Goal: Transaction & Acquisition: Purchase product/service

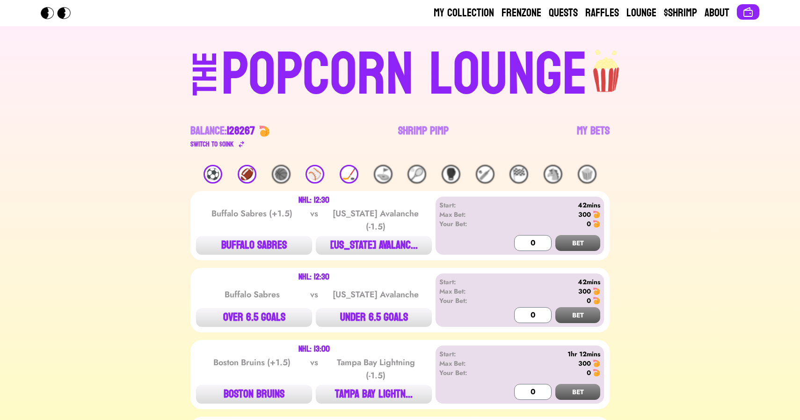
click at [344, 176] on div "🏒" at bounding box center [349, 174] width 19 height 19
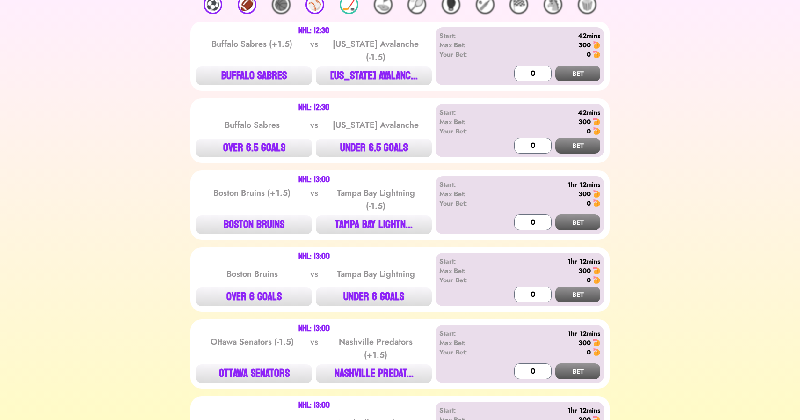
scroll to position [173, 0]
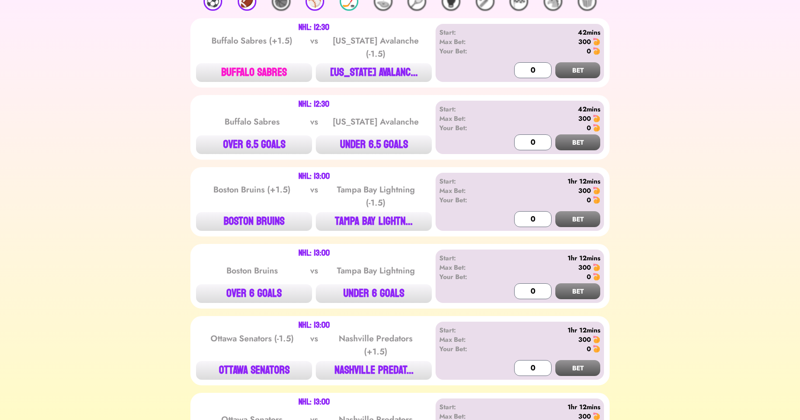
click at [251, 69] on button "BUFFALO SABRES" at bounding box center [254, 72] width 116 height 19
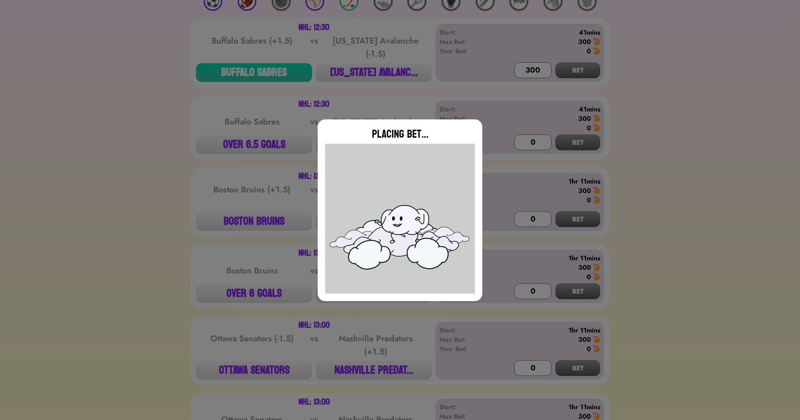
type input "0"
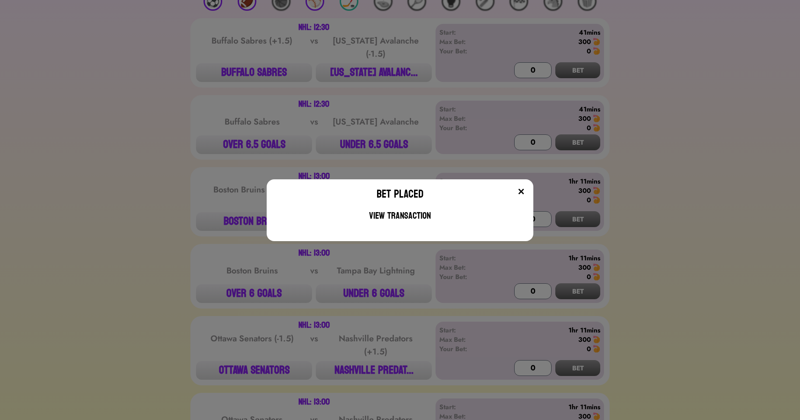
click at [221, 102] on div "Bet Placed View Transaction" at bounding box center [400, 210] width 800 height 420
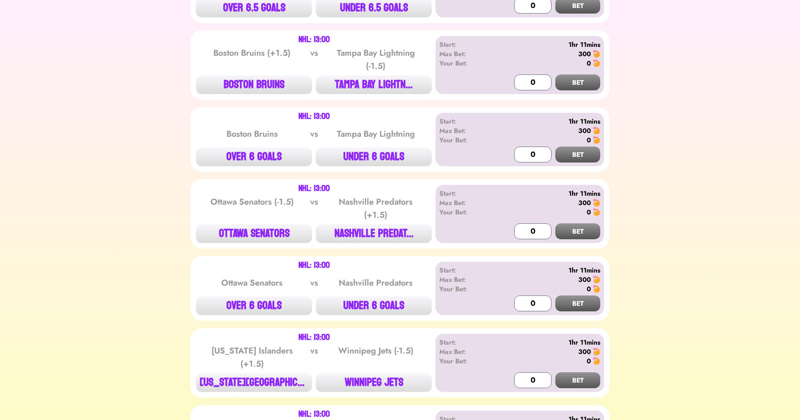
scroll to position [321, 0]
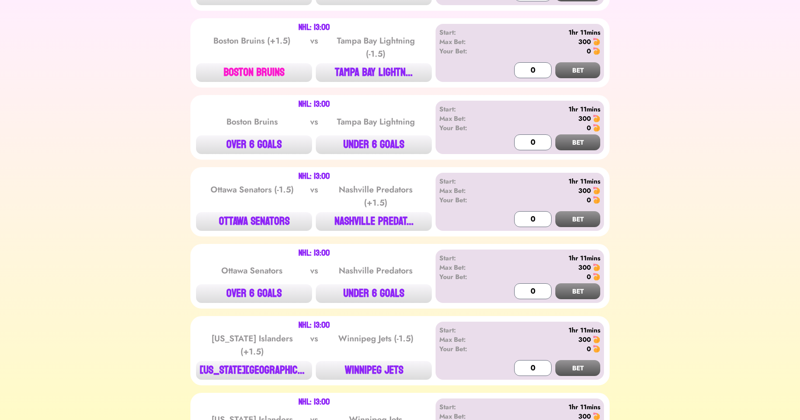
click at [237, 69] on button "BOSTON BRUINS" at bounding box center [254, 72] width 116 height 19
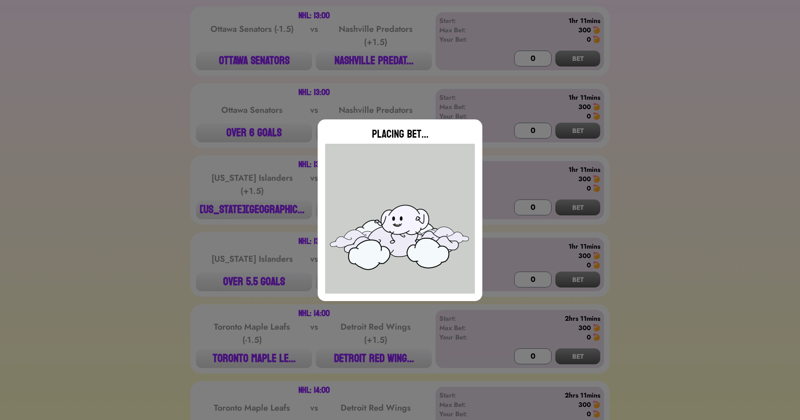
scroll to position [484, 0]
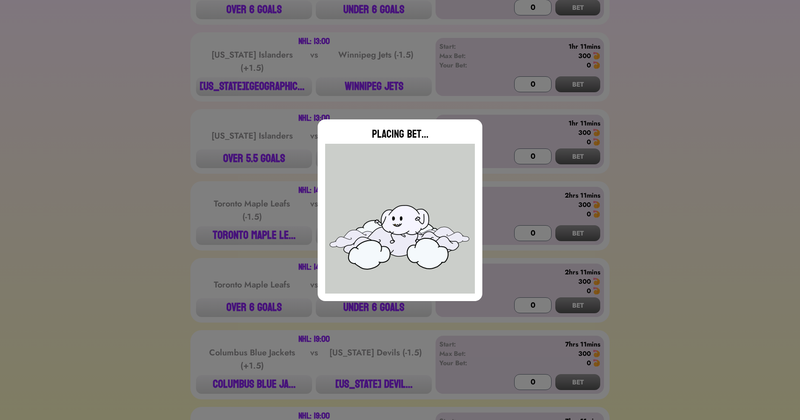
type input "0"
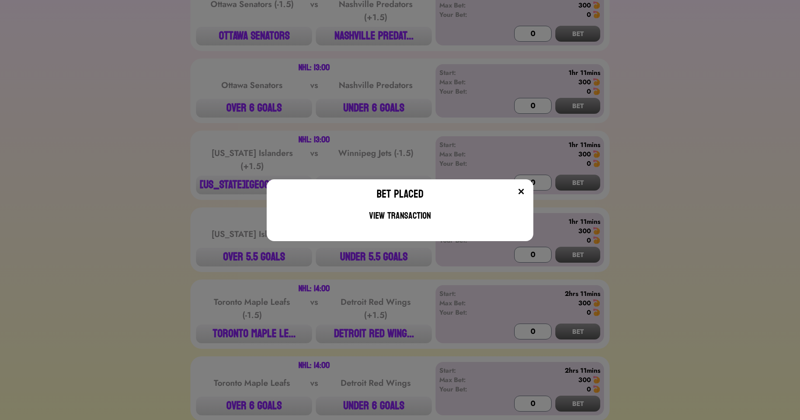
scroll to position [500, 0]
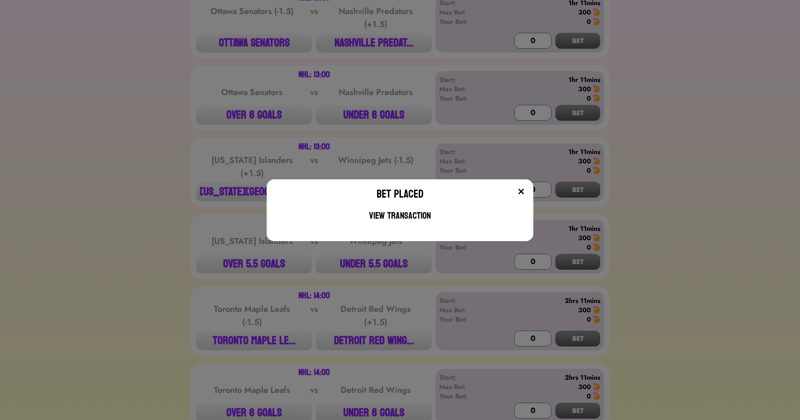
click at [375, 51] on div "Bet Placed View Transaction" at bounding box center [400, 210] width 800 height 420
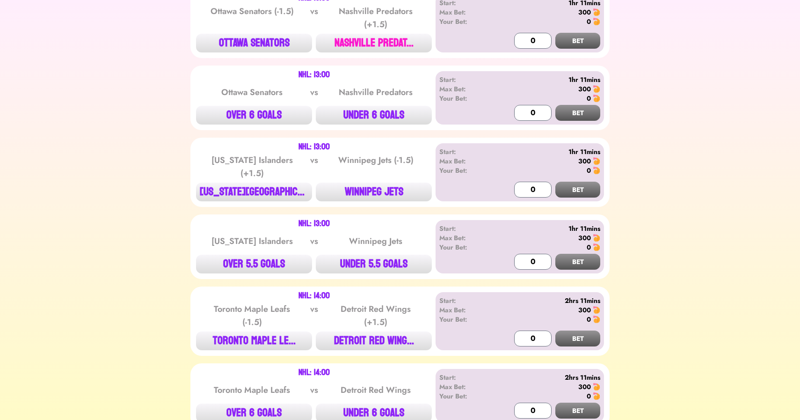
click at [390, 40] on button "NASHVILLE PREDAT..." at bounding box center [374, 43] width 116 height 19
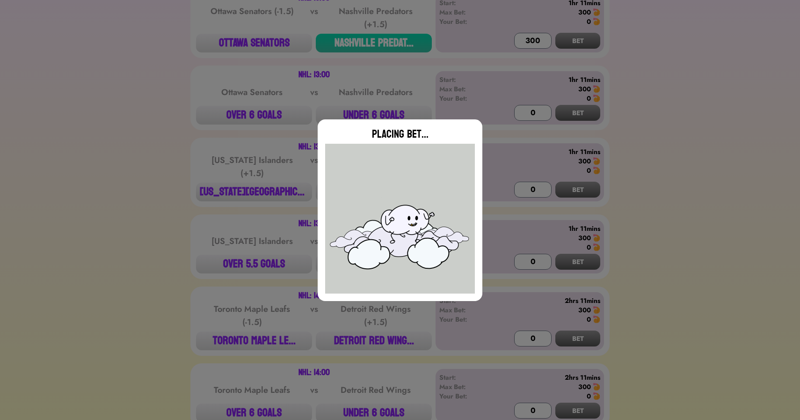
type input "0"
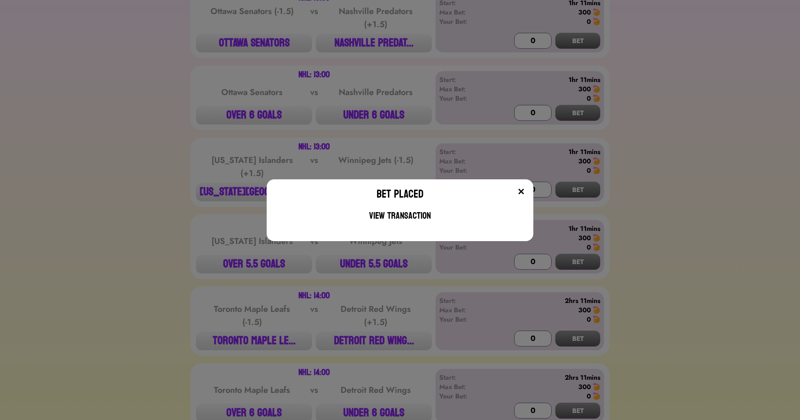
click at [257, 194] on div "Bet Placed View Transaction" at bounding box center [400, 210] width 800 height 420
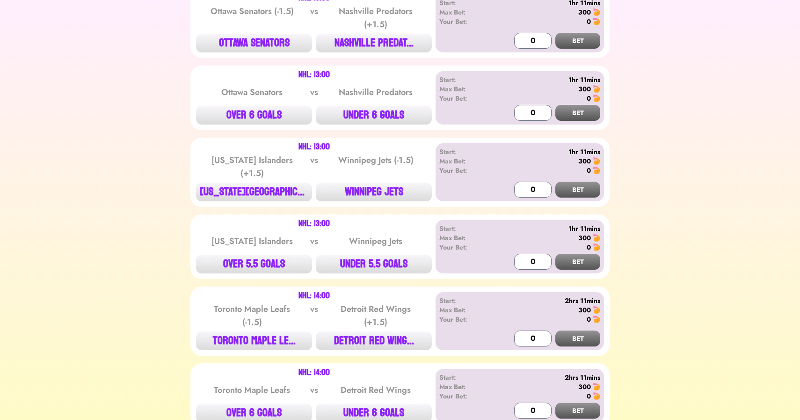
click at [257, 194] on button "[US_STATE][GEOGRAPHIC_DATA]..." at bounding box center [254, 191] width 116 height 19
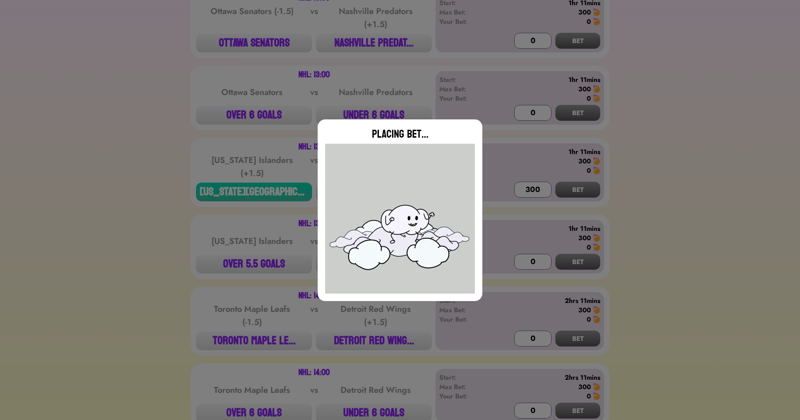
type input "0"
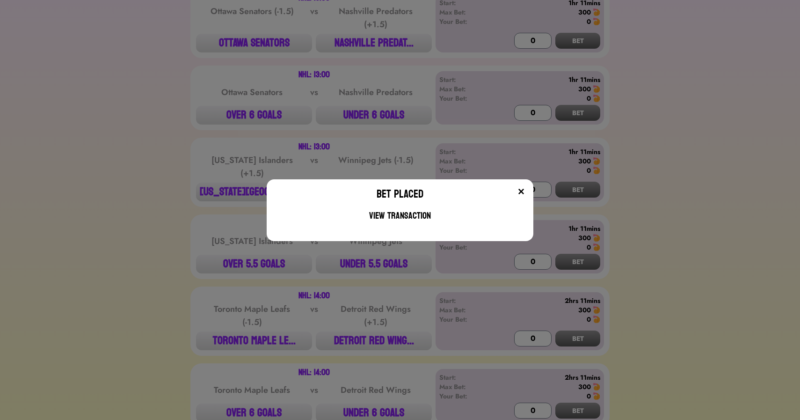
click at [381, 342] on div "Bet Placed View Transaction" at bounding box center [400, 210] width 800 height 420
click at [381, 342] on button "DETROIT RED WING..." at bounding box center [374, 340] width 116 height 19
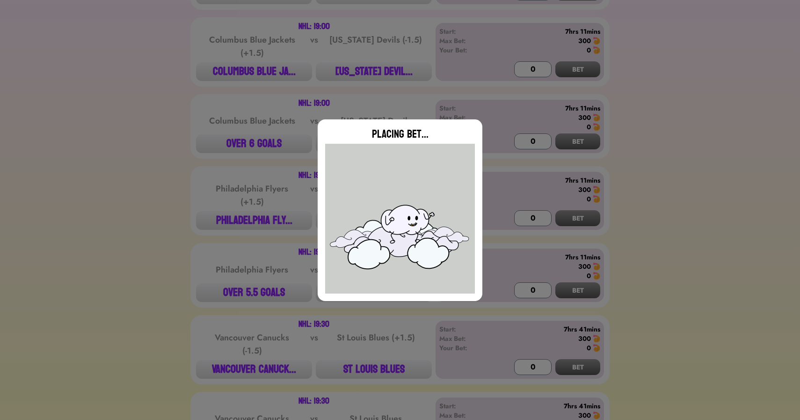
scroll to position [924, 0]
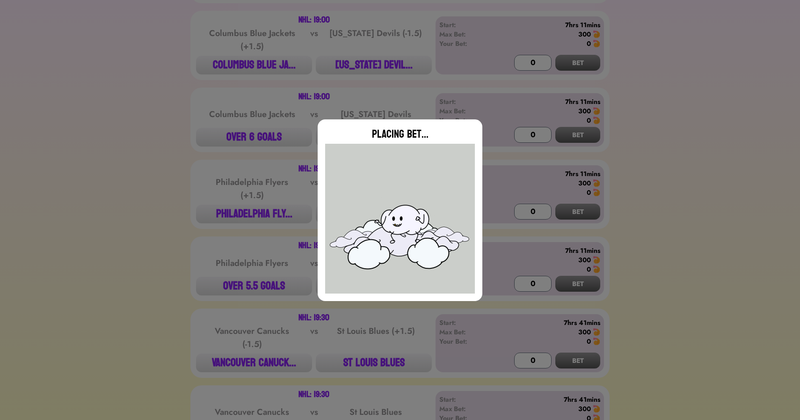
type input "0"
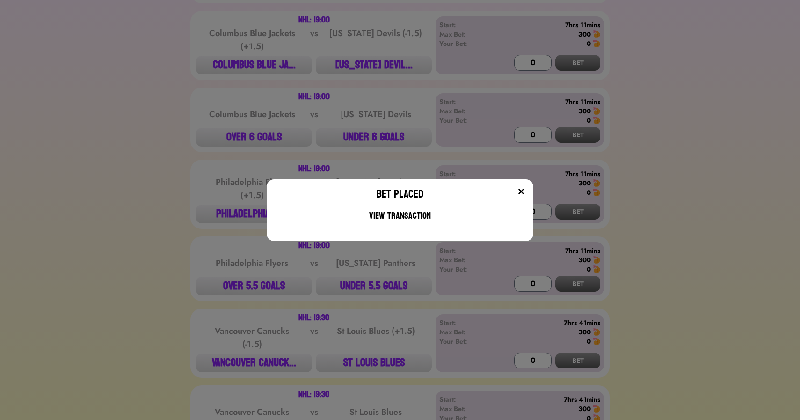
click at [176, 153] on div "Bet Placed View Transaction" at bounding box center [400, 210] width 800 height 420
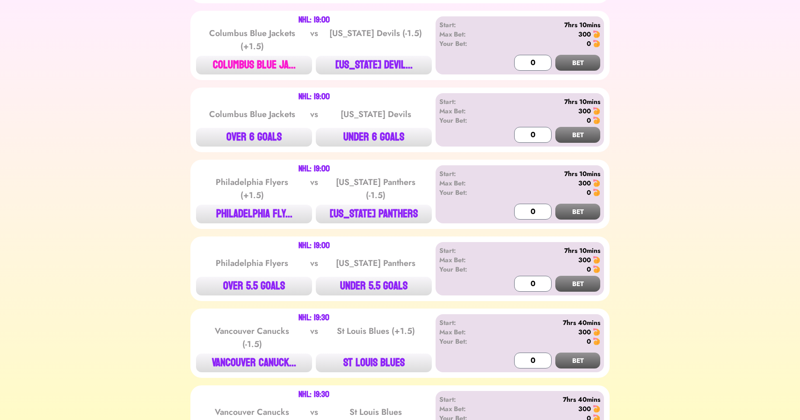
click at [260, 67] on button "COLUMBUS BLUE JA..." at bounding box center [254, 65] width 116 height 19
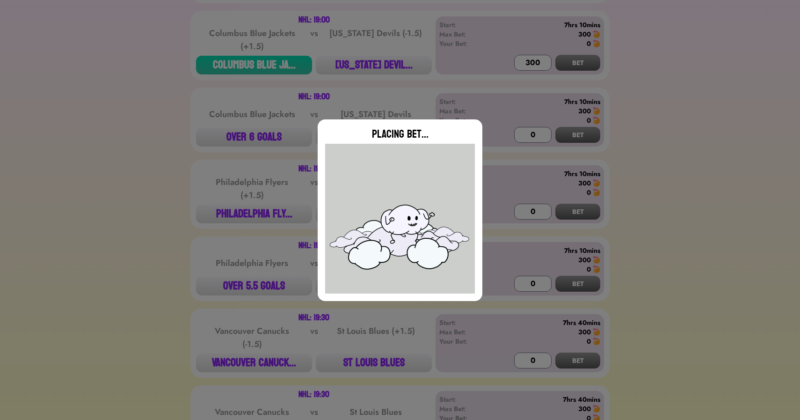
type input "0"
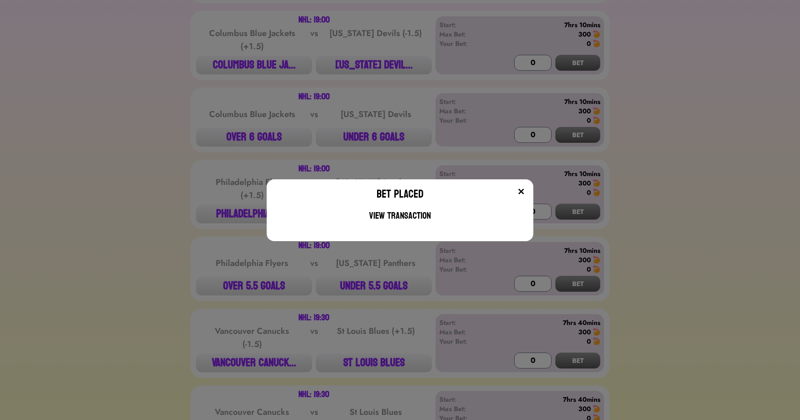
click at [239, 213] on div "Bet Placed View Transaction" at bounding box center [400, 210] width 800 height 420
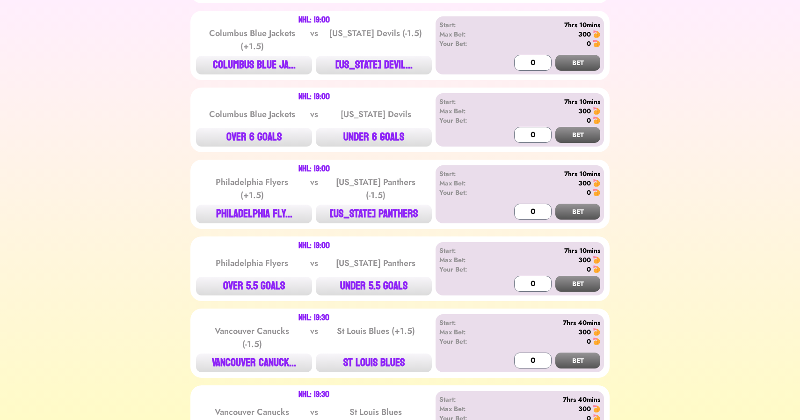
click at [239, 213] on button "PHILADELPHIA FLY..." at bounding box center [254, 213] width 116 height 19
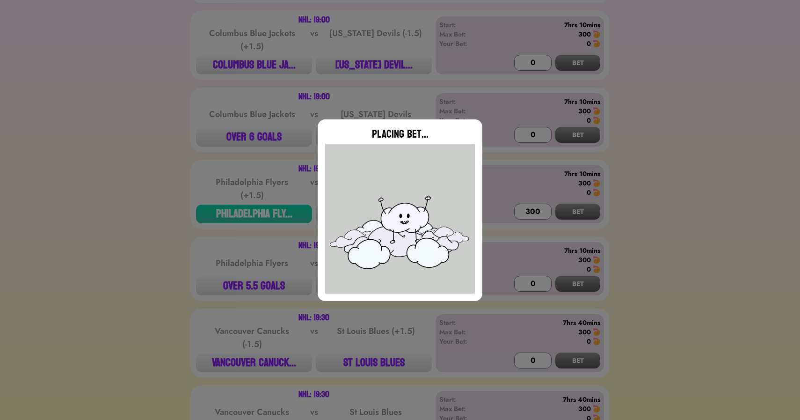
type input "0"
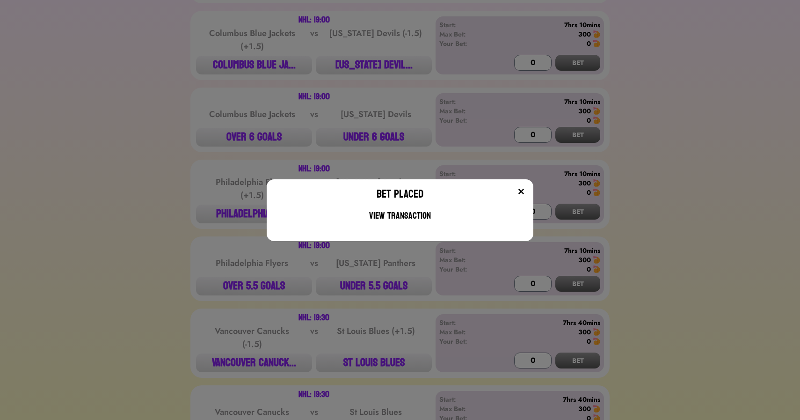
click at [377, 371] on div "Bet Placed View Transaction" at bounding box center [400, 210] width 800 height 420
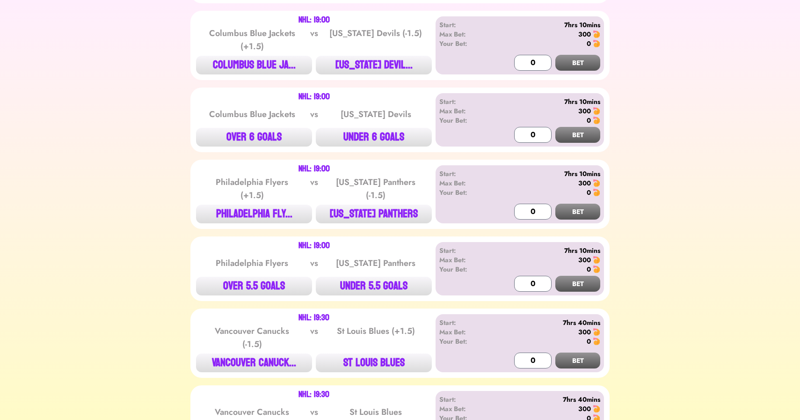
click at [377, 371] on button "ST LOUIS BLUES" at bounding box center [374, 362] width 116 height 19
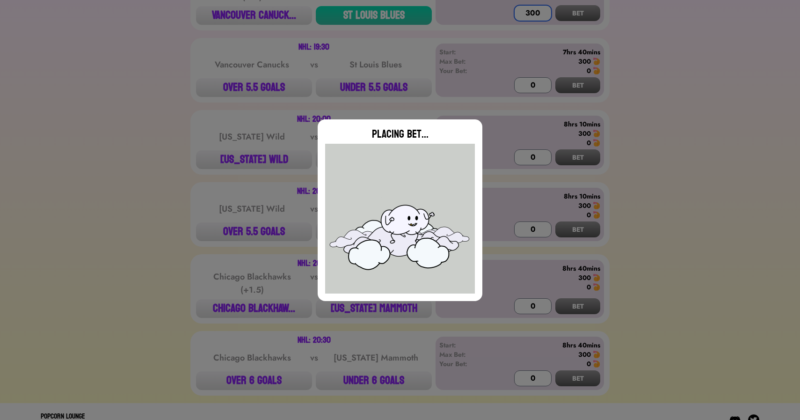
scroll to position [1288, 0]
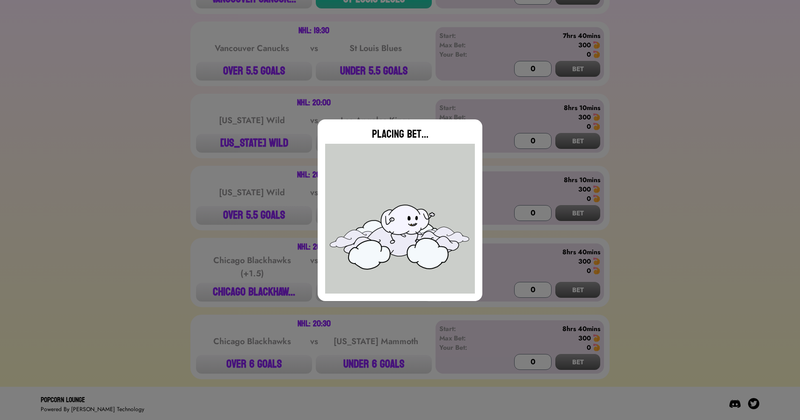
type input "0"
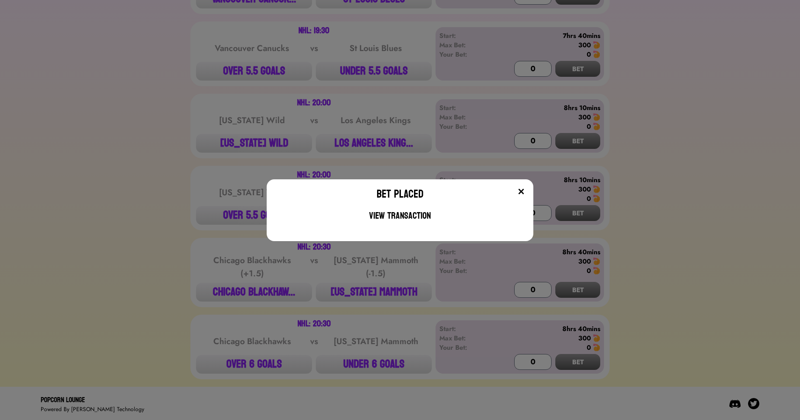
click at [204, 168] on div "Bet Placed View Transaction" at bounding box center [400, 210] width 800 height 420
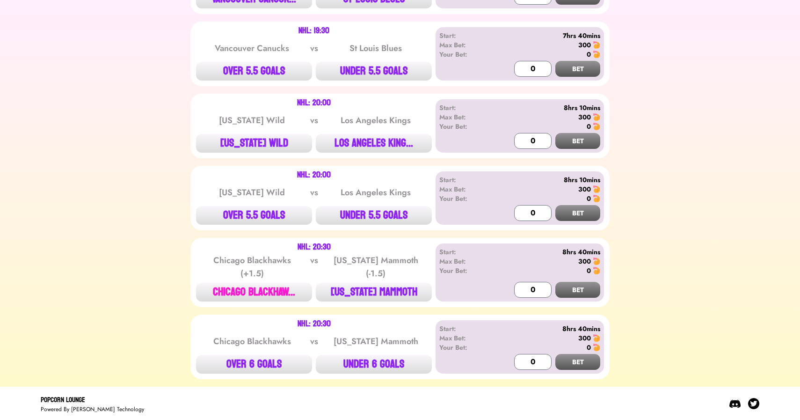
click at [277, 285] on button "CHICAGO BLACKHAW..." at bounding box center [254, 292] width 116 height 19
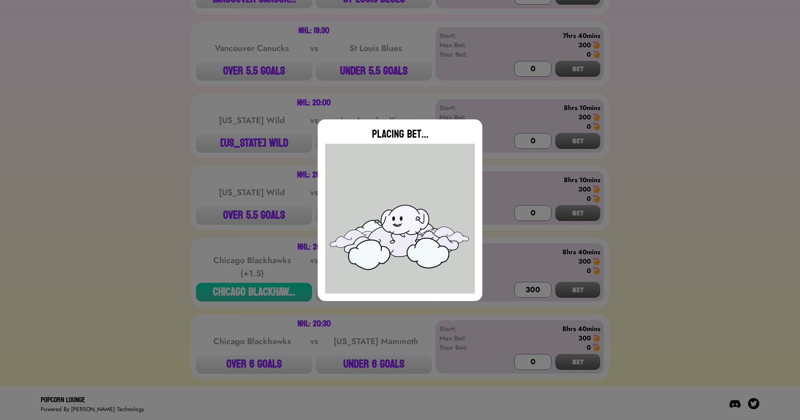
type input "0"
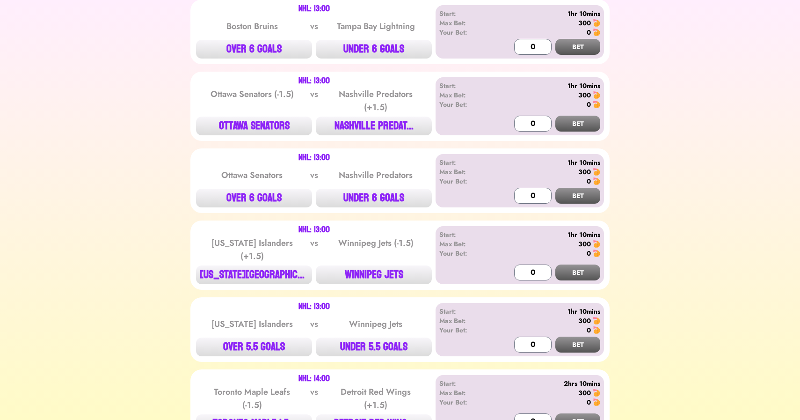
scroll to position [0, 0]
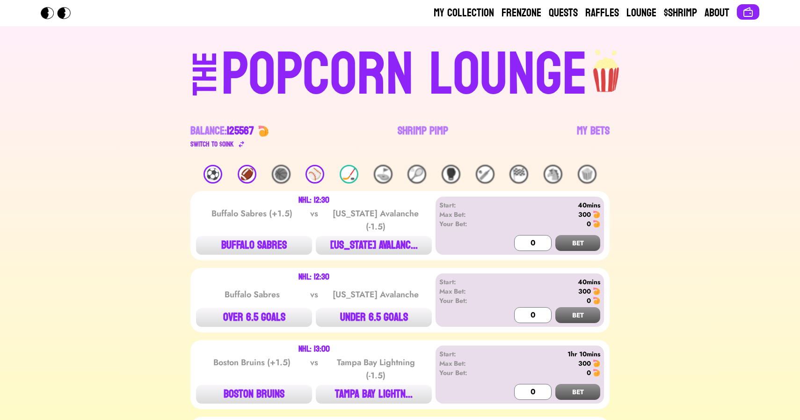
click at [308, 171] on div "⚾️" at bounding box center [315, 174] width 19 height 19
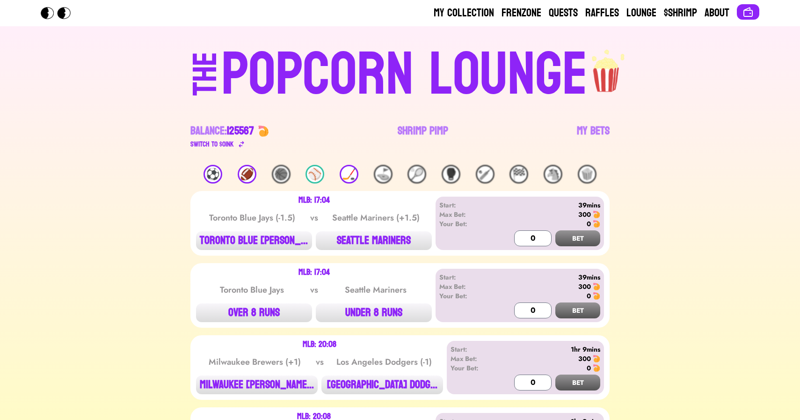
click at [352, 250] on div "MLB: 17:04 Toronto Blue Jays (-1.5) vs Seattle Mariners (+1.5) TORONTO BLUE JAY…" at bounding box center [399, 223] width 419 height 65
click at [375, 242] on button "SEATTLE MARINERS" at bounding box center [374, 240] width 116 height 19
type input "300"
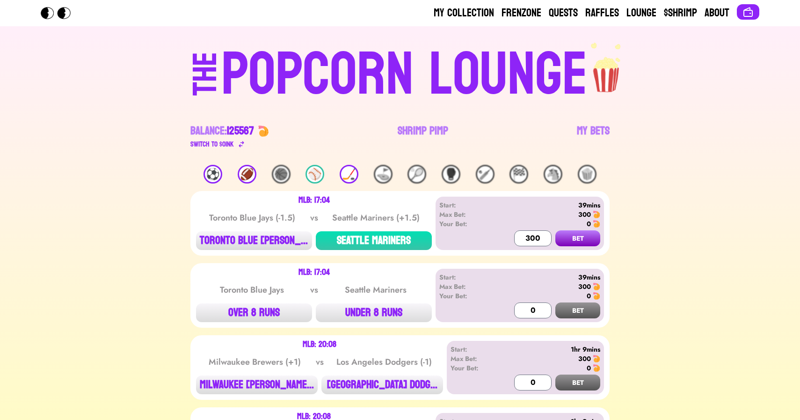
click at [555, 230] on button "BET" at bounding box center [577, 238] width 45 height 16
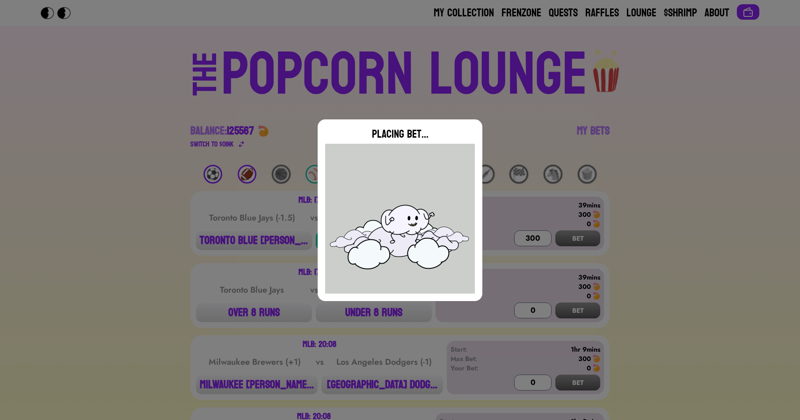
type input "0"
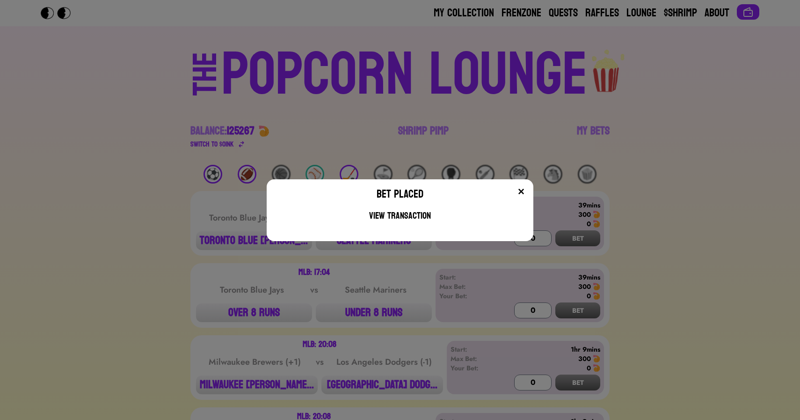
click at [197, 217] on div "Bet Placed View Transaction" at bounding box center [400, 210] width 800 height 420
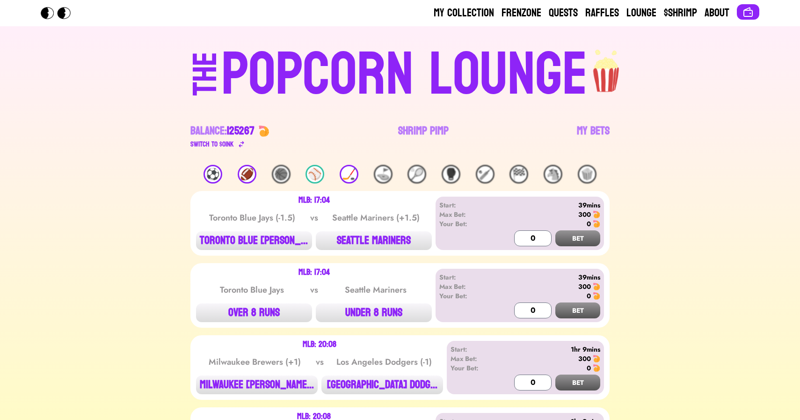
click at [248, 172] on div "🏈" at bounding box center [247, 174] width 19 height 19
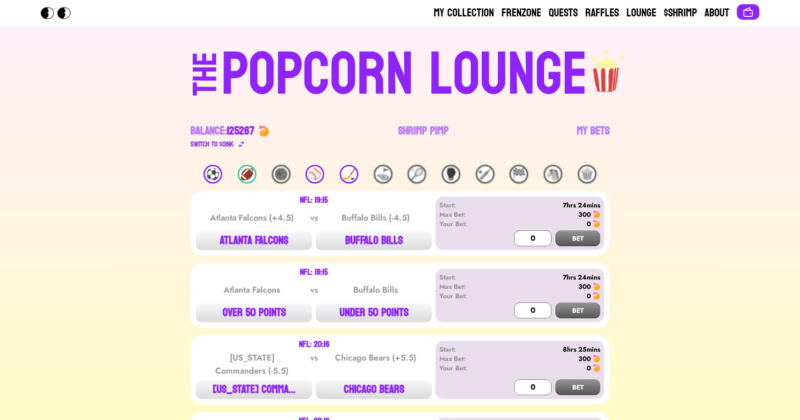
scroll to position [102, 0]
